Goal: Information Seeking & Learning: Learn about a topic

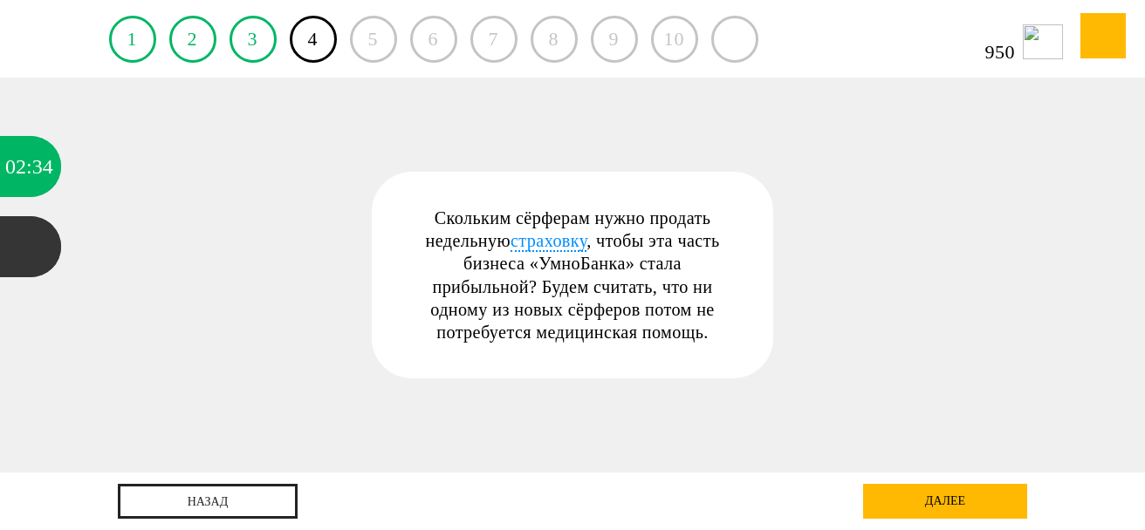
click at [940, 501] on div "далее" at bounding box center [945, 501] width 164 height 35
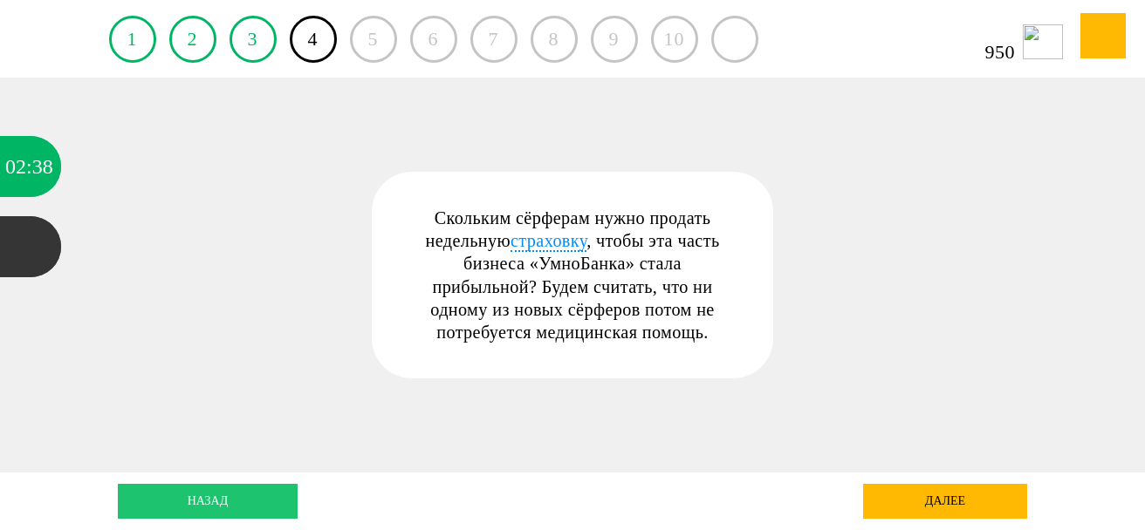
click at [195, 494] on link "назад" at bounding box center [208, 501] width 180 height 35
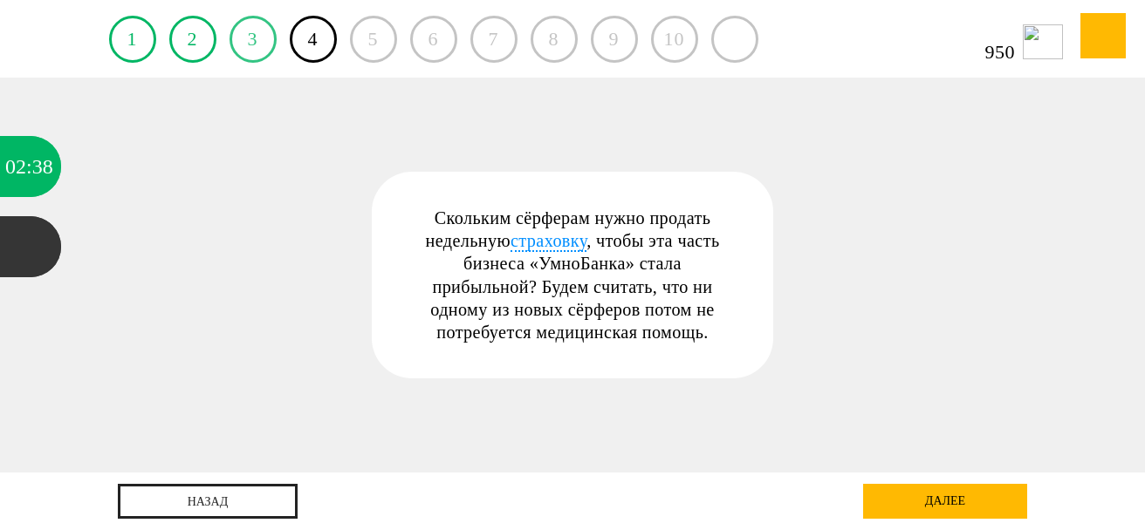
click at [255, 38] on link "3" at bounding box center [252, 39] width 47 height 47
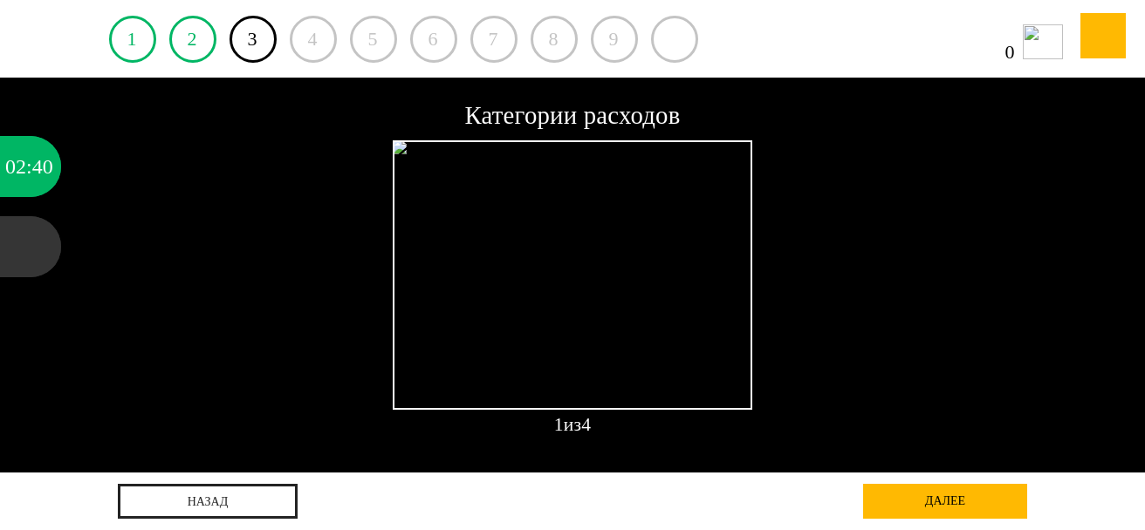
click at [675, 370] on div at bounding box center [573, 275] width 360 height 270
click at [565, 299] on div at bounding box center [573, 275] width 360 height 270
click at [916, 505] on div "далее" at bounding box center [945, 501] width 164 height 35
click at [540, 295] on div at bounding box center [573, 275] width 360 height 270
